Goal: Information Seeking & Learning: Learn about a topic

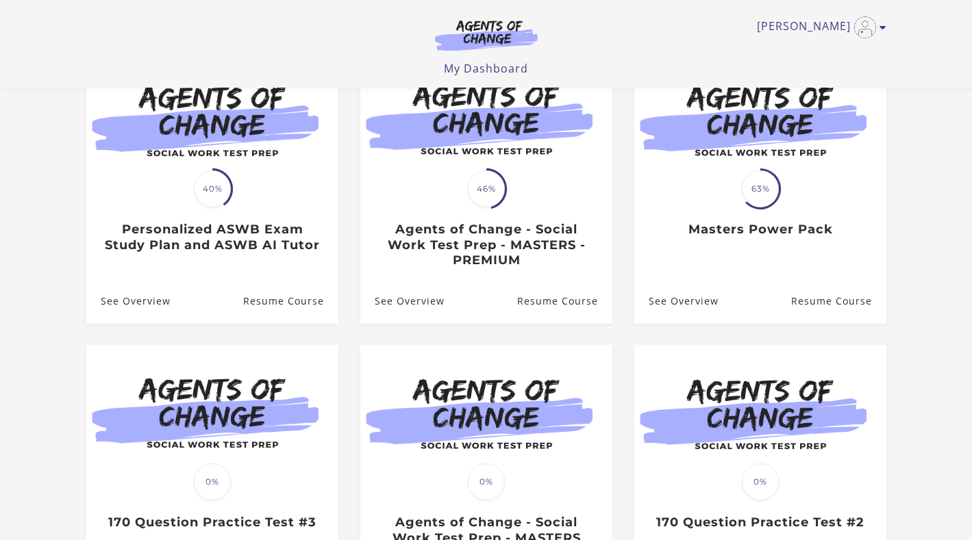
scroll to position [225, 0]
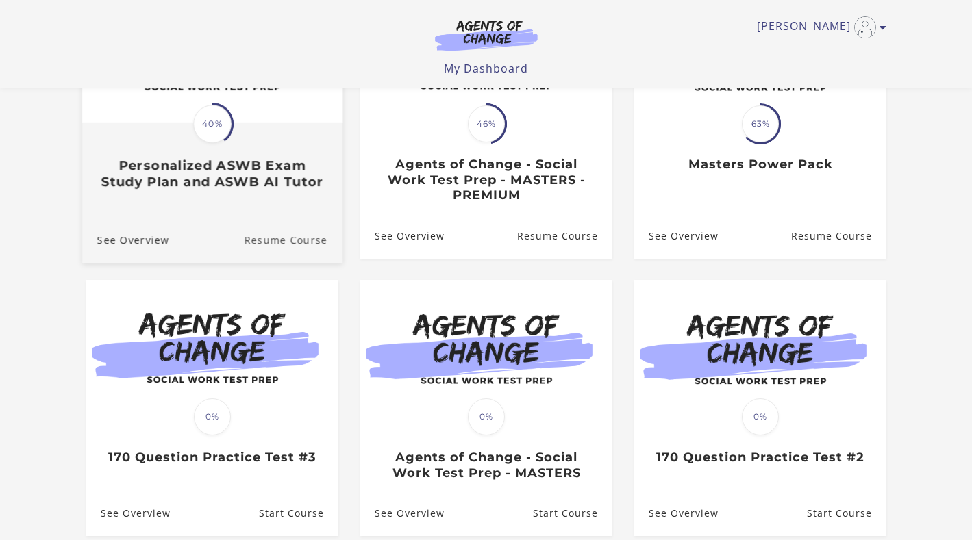
click at [277, 231] on link "Resume Course" at bounding box center [293, 239] width 99 height 46
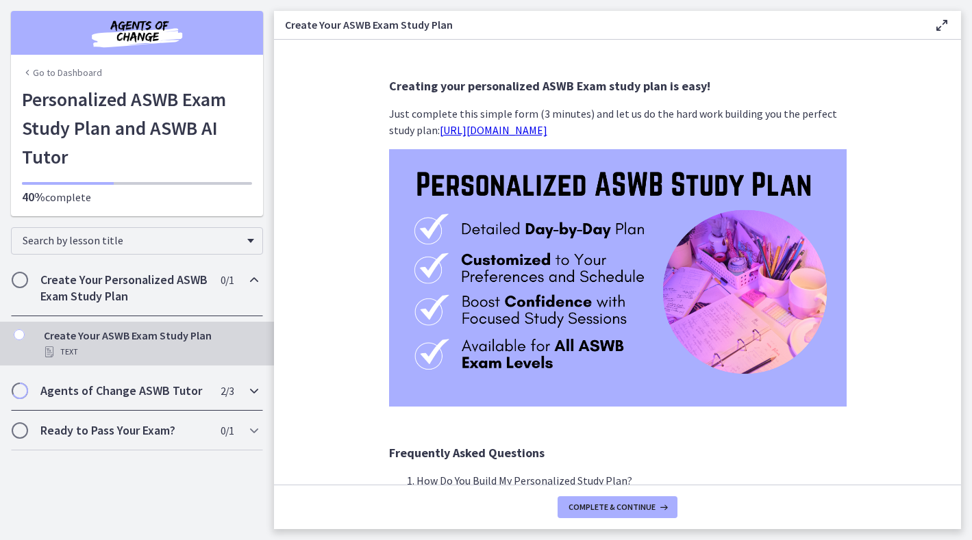
click at [147, 392] on h2 "Agents of Change ASWB Tutor" at bounding box center [123, 391] width 167 height 16
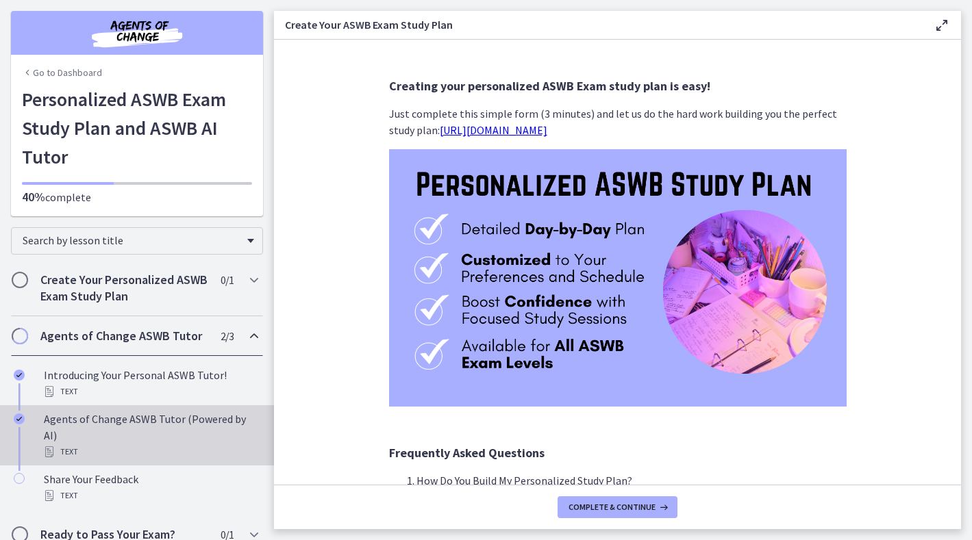
click at [137, 412] on div "Agents of Change ASWB Tutor (Powered by AI) Text" at bounding box center [151, 435] width 214 height 49
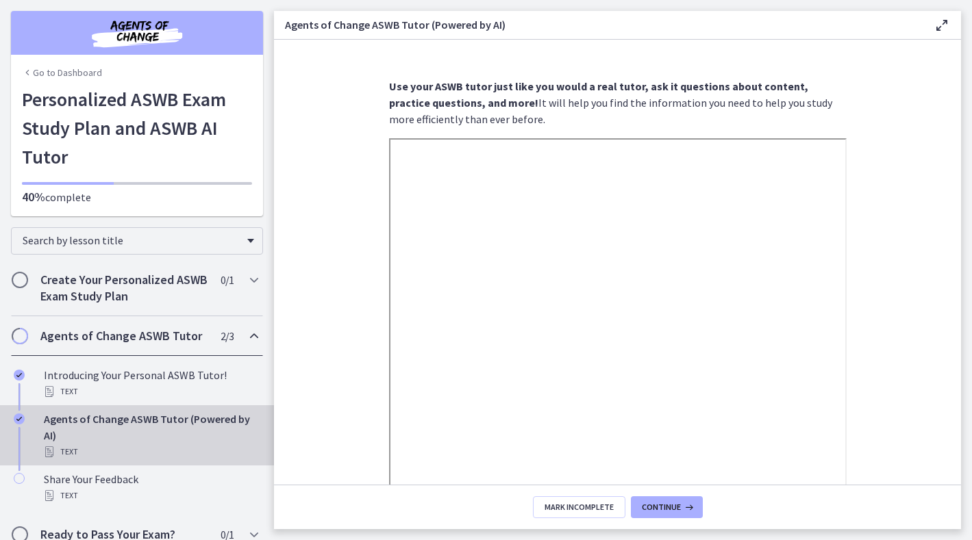
scroll to position [193, 0]
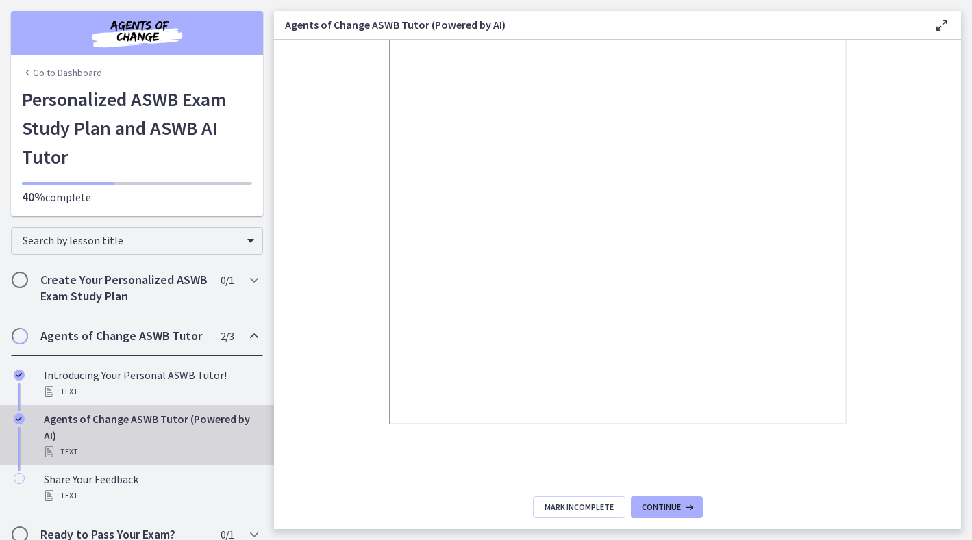
click at [386, 221] on div "Use your ASWB tutor just like you would a real tutor, a sk it questions about c…" at bounding box center [617, 83] width 479 height 418
